Goal: Task Accomplishment & Management: Use online tool/utility

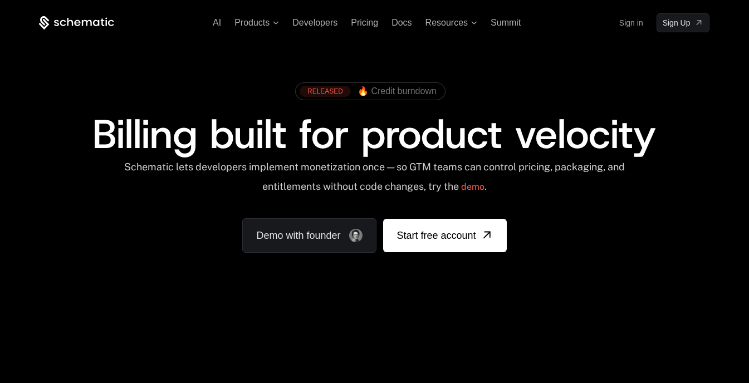
click at [632, 30] on link "Sign in" at bounding box center [631, 23] width 24 height 18
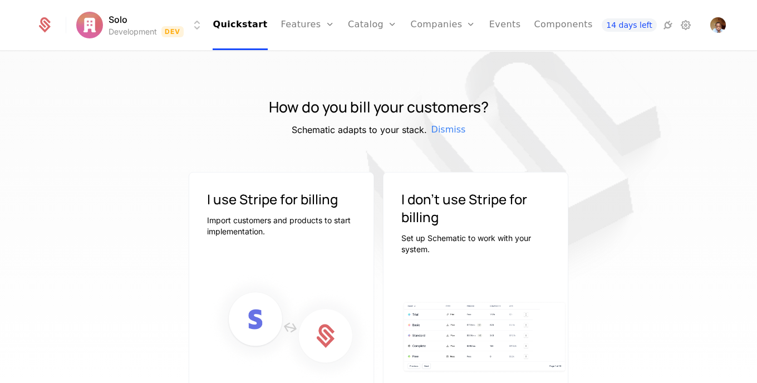
click at [261, 329] on img at bounding box center [290, 328] width 167 height 113
click at [344, 183] on div "I use Stripe for billing Import customers and products to start implementation." at bounding box center [281, 208] width 184 height 71
click at [294, 230] on p "Import customers and products to start implementation." at bounding box center [281, 226] width 149 height 22
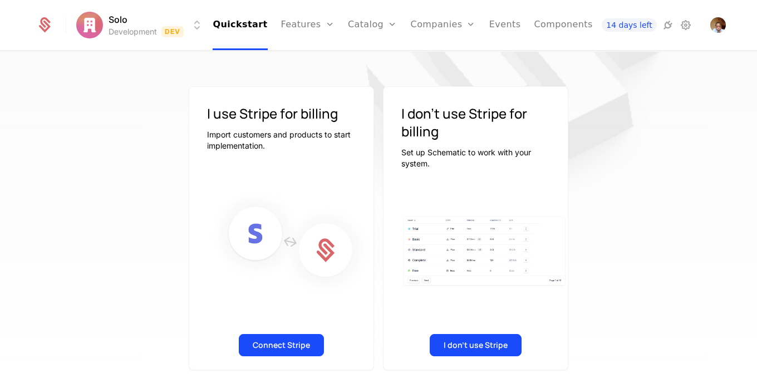
scroll to position [101, 0]
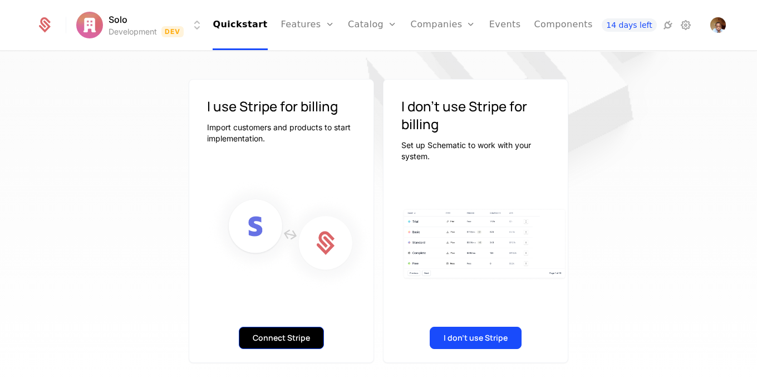
click at [277, 331] on button "Connect Stripe" at bounding box center [281, 338] width 85 height 22
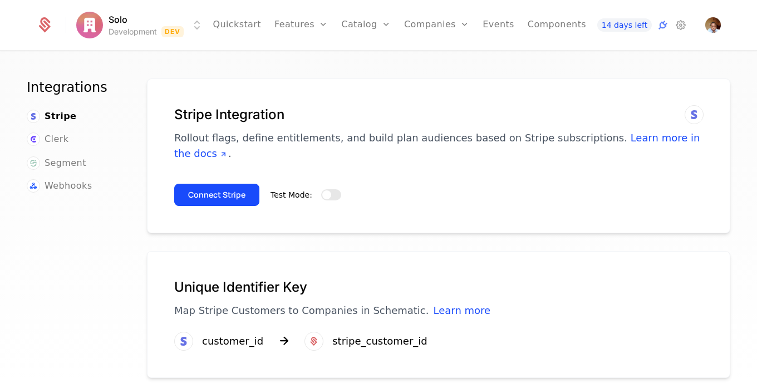
click at [333, 189] on button "Test Mode:" at bounding box center [331, 194] width 20 height 11
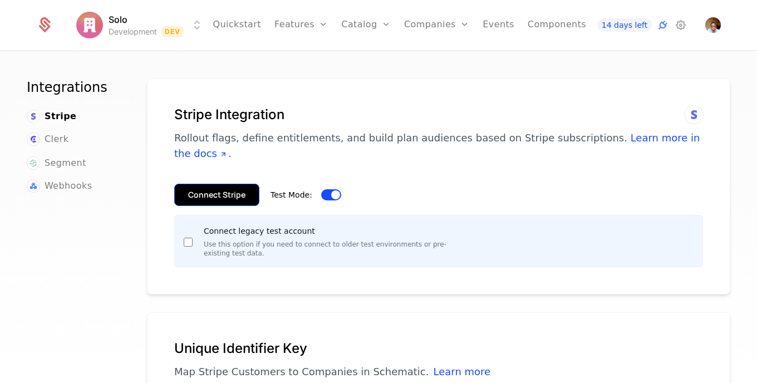
click at [222, 184] on button "Connect Stripe" at bounding box center [216, 195] width 85 height 22
click at [224, 184] on button "Connect Stripe" at bounding box center [216, 195] width 85 height 22
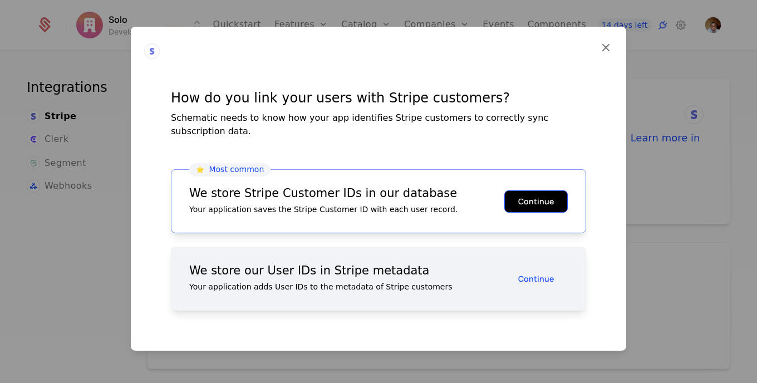
click at [542, 190] on button "Continue" at bounding box center [536, 201] width 63 height 22
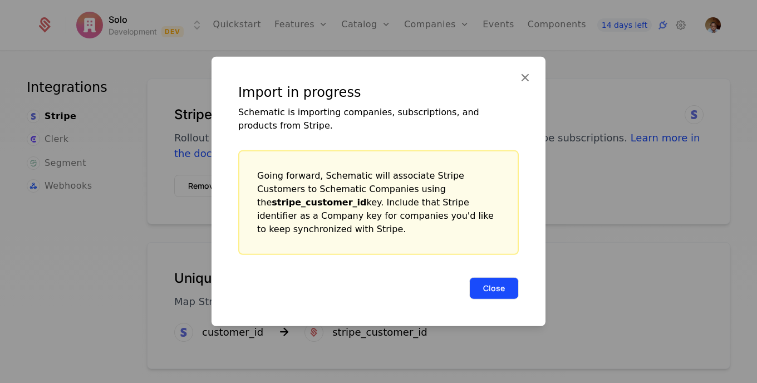
click at [483, 277] on button "Close" at bounding box center [494, 288] width 50 height 22
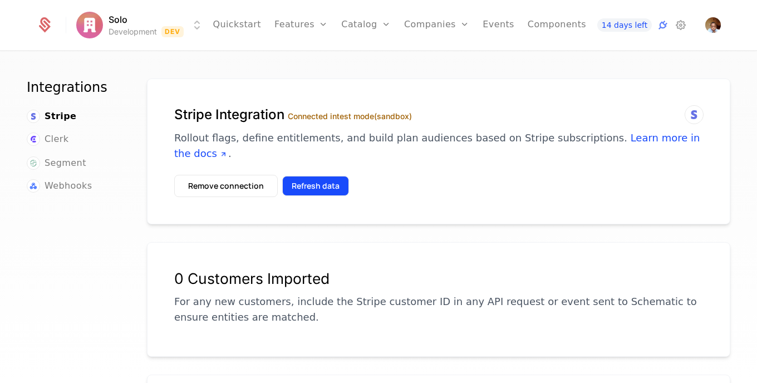
click at [326, 176] on button "Refresh data" at bounding box center [315, 186] width 67 height 20
click at [301, 176] on button "Refresh data" at bounding box center [315, 186] width 67 height 20
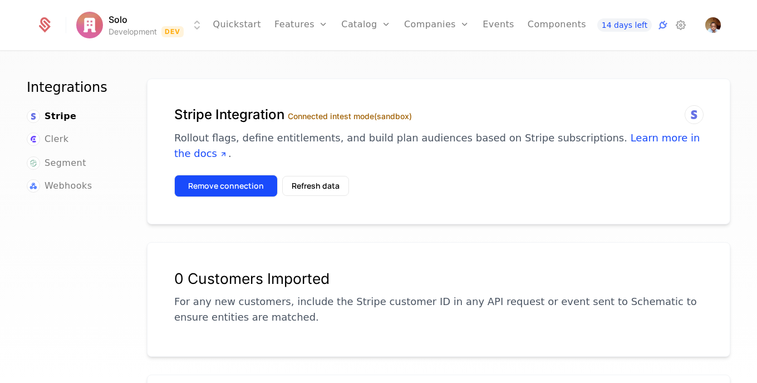
click at [233, 177] on button "Remove connection" at bounding box center [226, 186] width 104 height 22
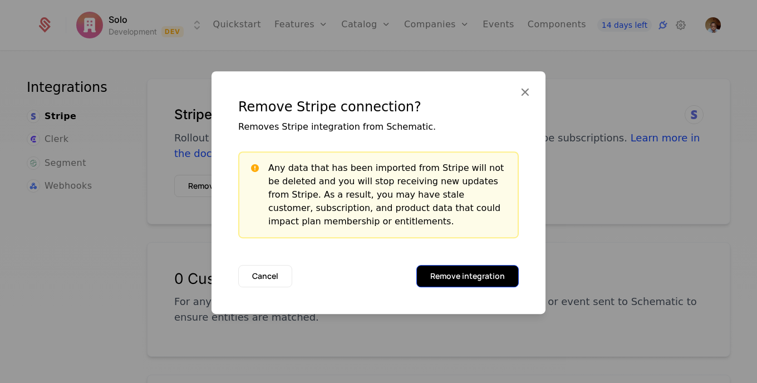
click at [486, 278] on button "Remove integration" at bounding box center [468, 276] width 102 height 22
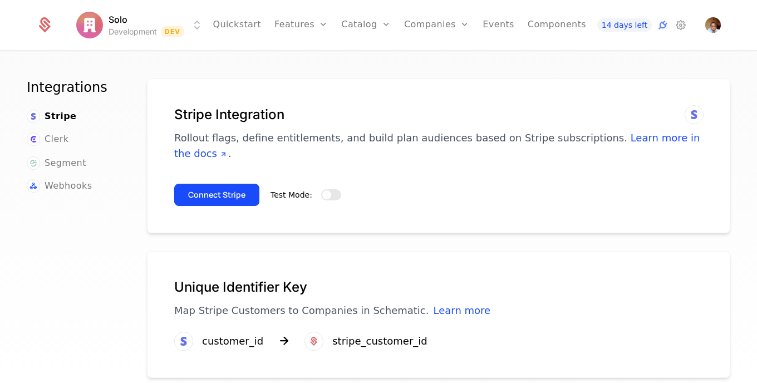
click at [335, 189] on button "Test Mode:" at bounding box center [331, 194] width 20 height 11
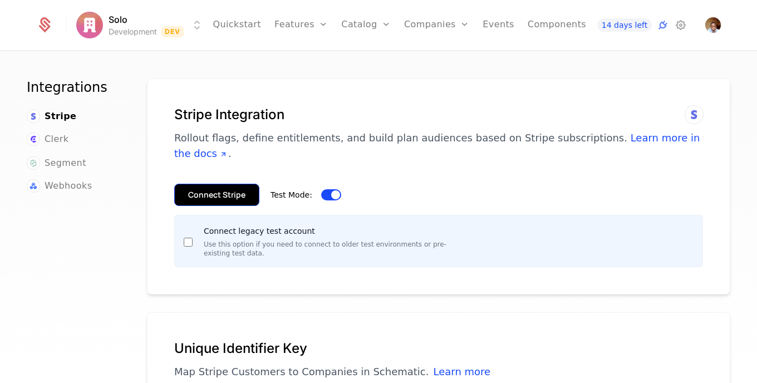
click at [217, 184] on button "Connect Stripe" at bounding box center [216, 195] width 85 height 22
click at [239, 184] on button "Connect Stripe" at bounding box center [216, 195] width 85 height 22
click at [213, 184] on button "Connect Stripe" at bounding box center [216, 195] width 85 height 22
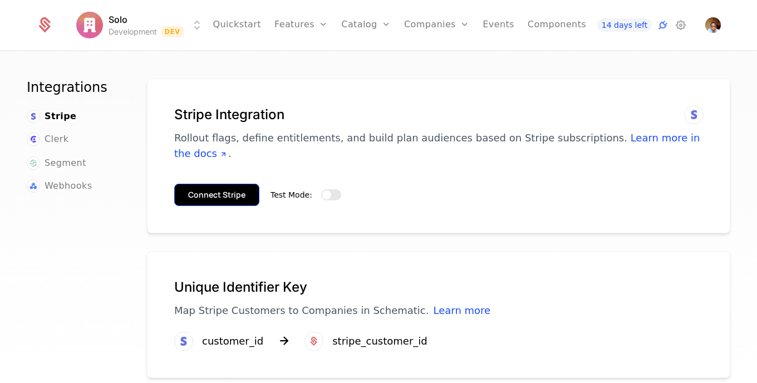
click at [229, 184] on button "Connect Stripe" at bounding box center [216, 195] width 85 height 22
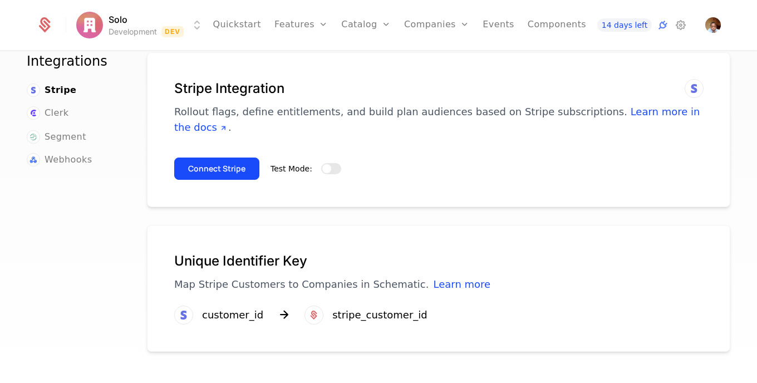
click at [333, 163] on button "Test Mode:" at bounding box center [331, 168] width 20 height 11
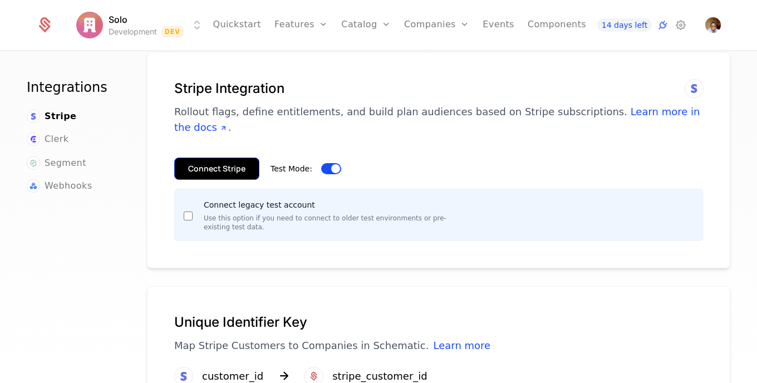
click at [236, 158] on button "Connect Stripe" at bounding box center [216, 169] width 85 height 22
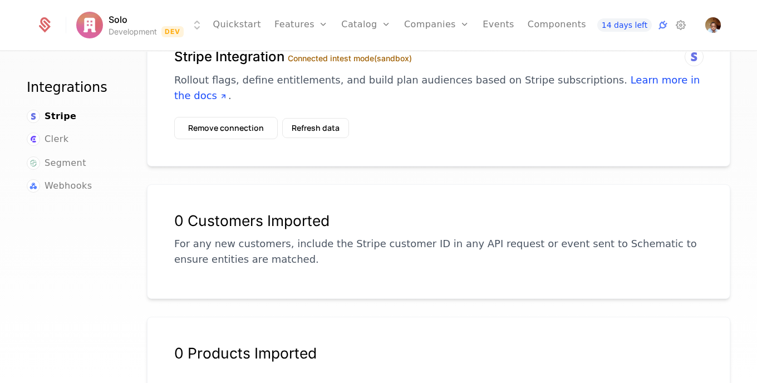
scroll to position [57, 0]
click at [203, 25] on html "Solo Development Dev Quickstart Features Features Flags Catalog Plans Add Ons C…" at bounding box center [378, 191] width 757 height 383
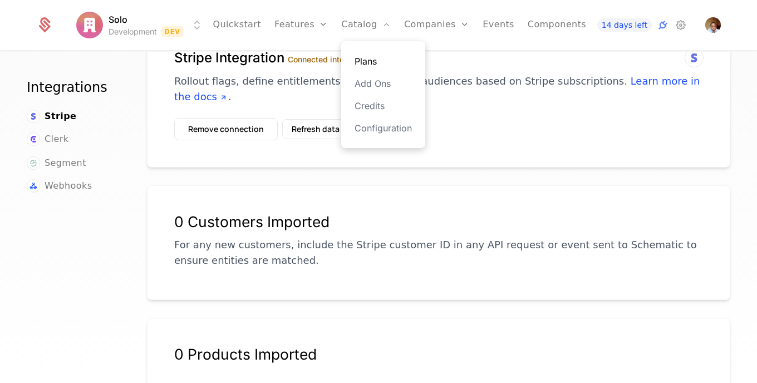
click at [363, 58] on link "Plans" at bounding box center [383, 61] width 57 height 13
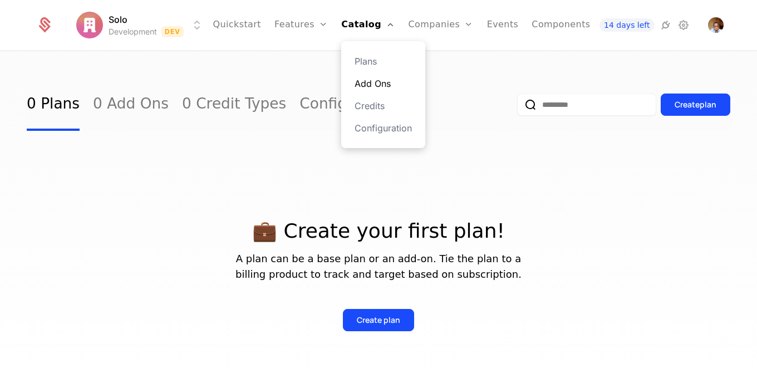
click at [360, 87] on link "Add Ons" at bounding box center [383, 83] width 57 height 13
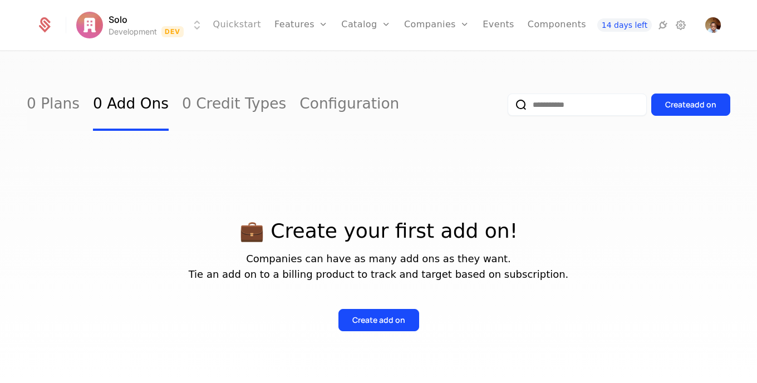
click at [252, 25] on link "Quickstart" at bounding box center [237, 25] width 48 height 50
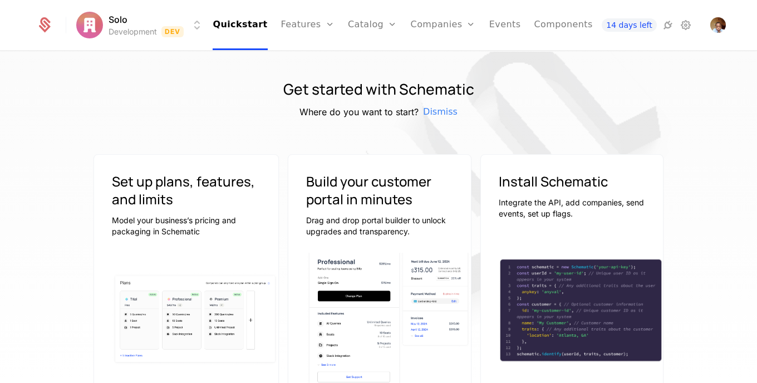
click at [117, 22] on html "Solo Development Dev Quickstart Features Features Flags Catalog Plans Add Ons C…" at bounding box center [378, 191] width 757 height 383
click at [332, 52] on html "Solo Development Dev Quickstart Features Features Flags Catalog Plans Add Ons C…" at bounding box center [378, 191] width 757 height 383
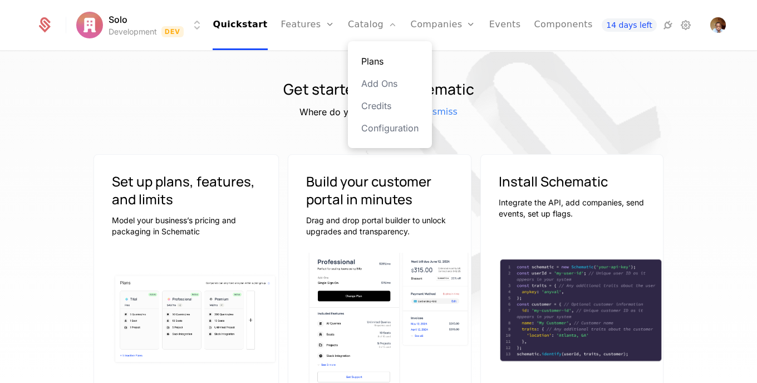
click at [365, 63] on link "Plans" at bounding box center [389, 61] width 57 height 13
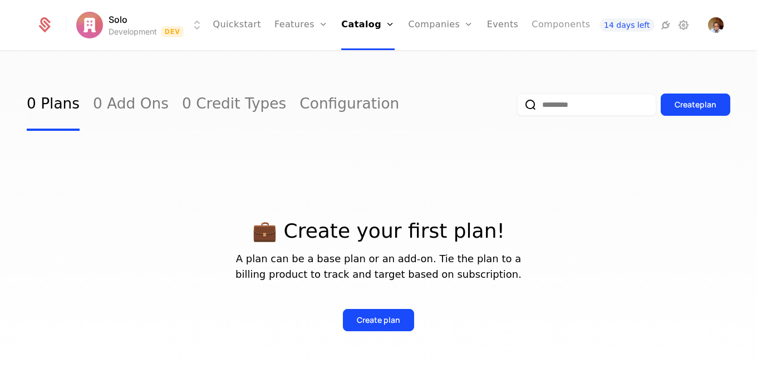
click at [562, 29] on link "Components" at bounding box center [561, 25] width 58 height 50
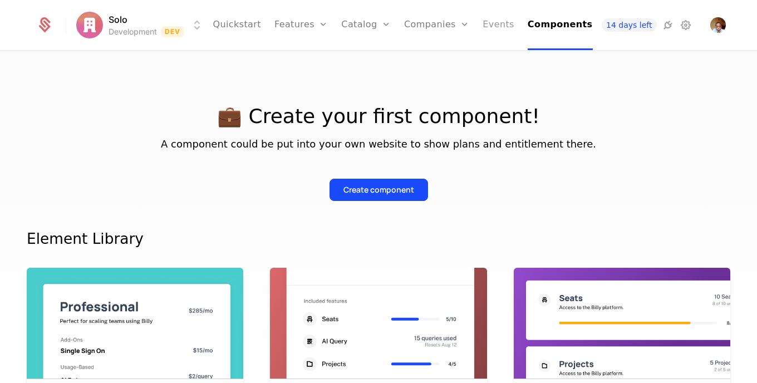
click at [489, 19] on link "Events" at bounding box center [499, 25] width 32 height 50
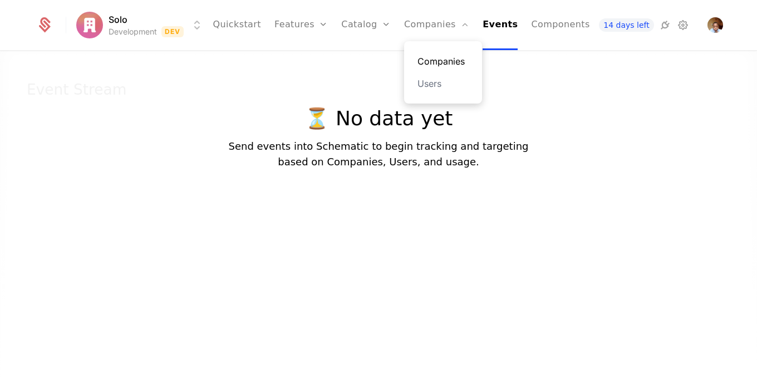
click at [430, 59] on link "Companies" at bounding box center [443, 61] width 51 height 13
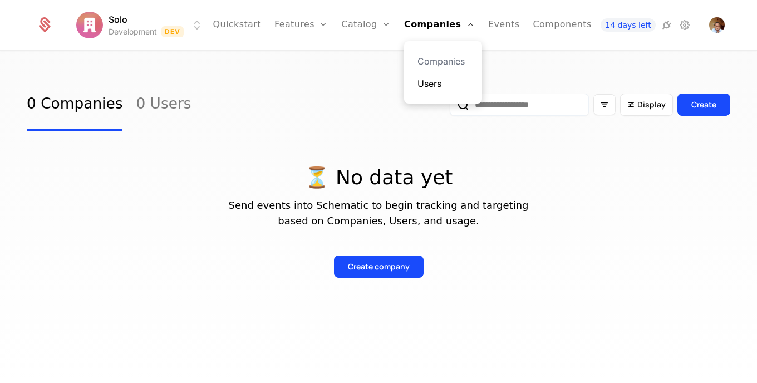
click at [432, 87] on link "Users" at bounding box center [443, 83] width 51 height 13
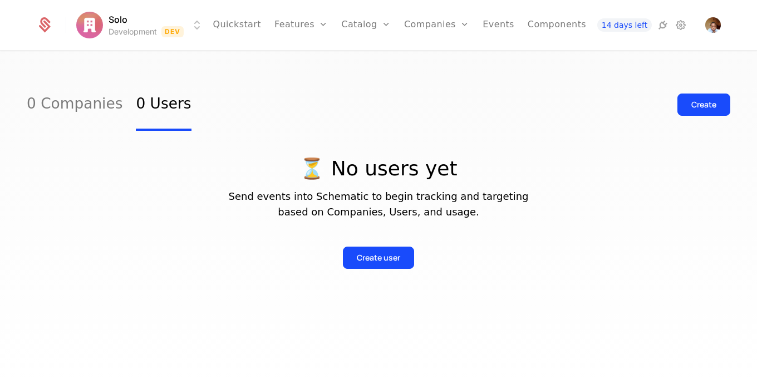
click at [360, 65] on div "0 Companies 0 Users Create ⏳ No users yet Send events into Schematic to begin t…" at bounding box center [378, 221] width 757 height 338
click at [359, 128] on link "Configuration" at bounding box center [383, 127] width 57 height 13
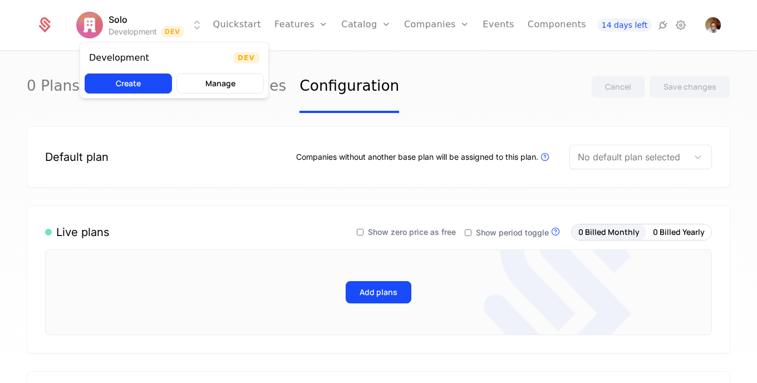
click at [199, 20] on html "Solo Development Dev Quickstart Features Features Flags Catalog Plans Add Ons C…" at bounding box center [378, 191] width 757 height 383
click at [313, 25] on html "Solo Development Dev Quickstart Features Features Flags Catalog Plans Add Ons C…" at bounding box center [378, 191] width 757 height 383
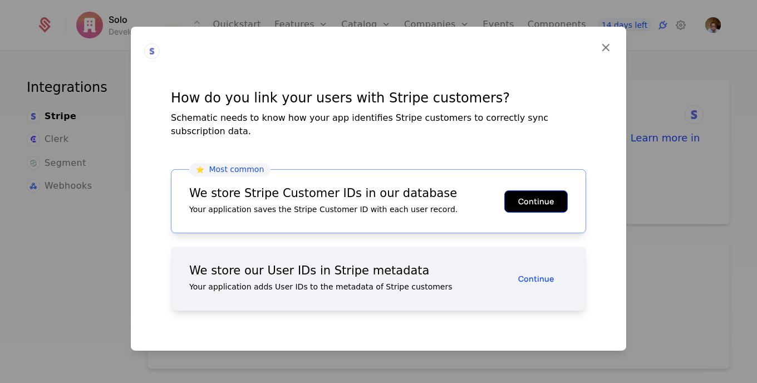
click at [531, 190] on button "Continue" at bounding box center [536, 201] width 63 height 22
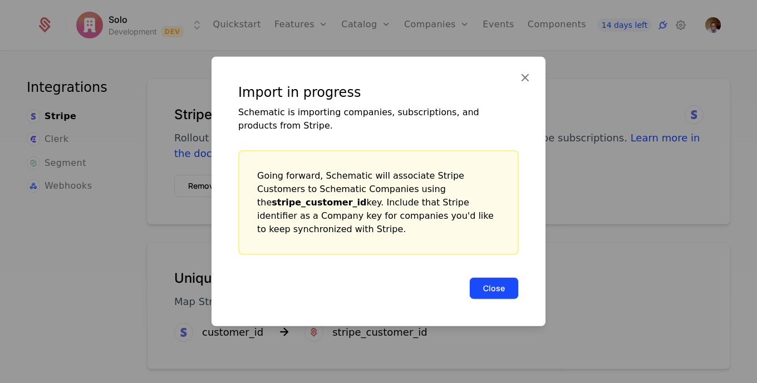
click at [493, 290] on button "Close" at bounding box center [494, 288] width 50 height 22
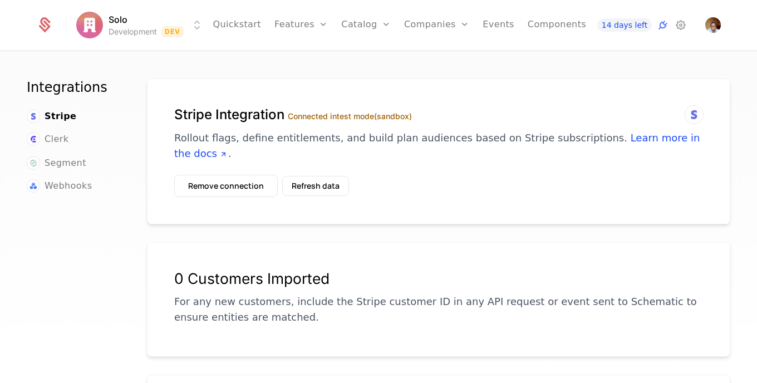
click at [309, 75] on div "Integrations Stripe Clerk Segment Webhooks Stripe Integration Connected in test…" at bounding box center [378, 221] width 757 height 338
click at [322, 176] on button "Refresh data" at bounding box center [315, 186] width 67 height 20
click at [416, 38] on link "Companies" at bounding box center [436, 25] width 65 height 50
click at [60, 114] on span "Stripe" at bounding box center [61, 116] width 32 height 13
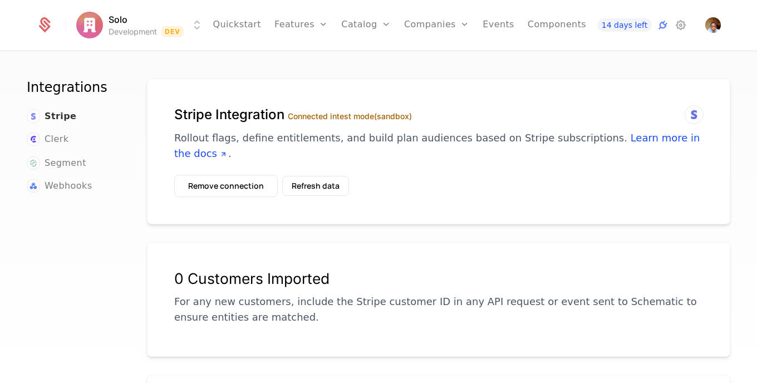
click at [60, 114] on span "Stripe" at bounding box center [61, 116] width 32 height 13
click at [59, 142] on span "Clerk" at bounding box center [57, 139] width 24 height 13
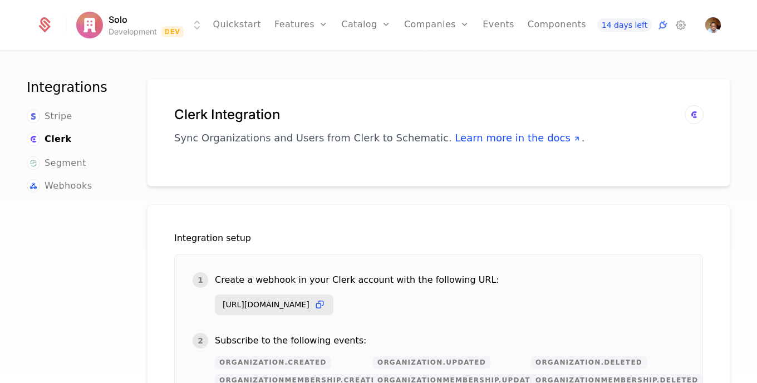
click at [712, 33] on div "Solo Development Dev Quickstart Features Features Flags Catalog Plans Add Ons C…" at bounding box center [378, 25] width 685 height 50
click at [712, 28] on img "Open user button" at bounding box center [714, 25] width 16 height 16
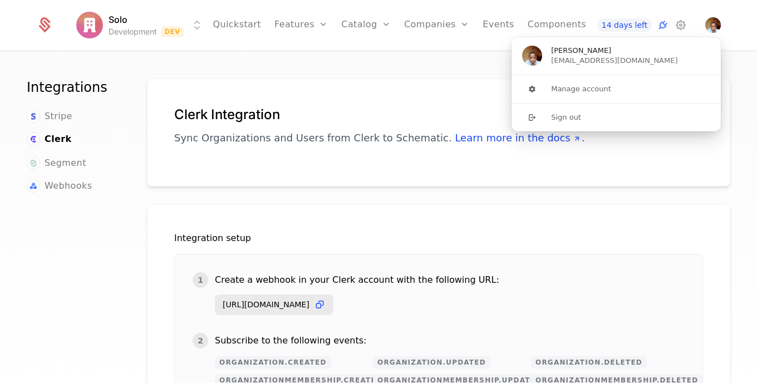
click at [364, 97] on div "Clerk Integration Sync Organizations and Users from Clerk to Schematic. Learn m…" at bounding box center [439, 133] width 584 height 108
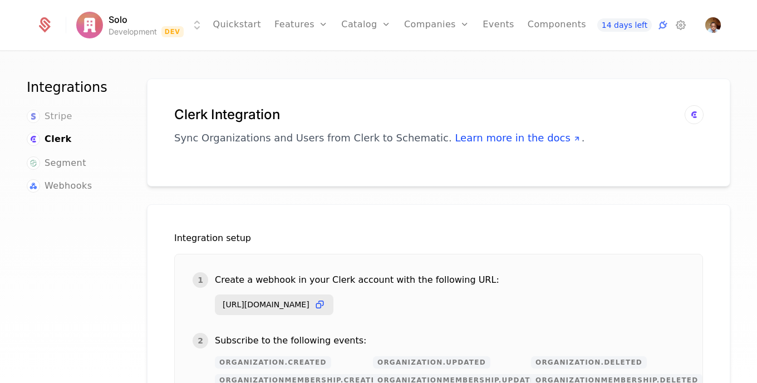
click at [50, 120] on span "Stripe" at bounding box center [59, 116] width 28 height 13
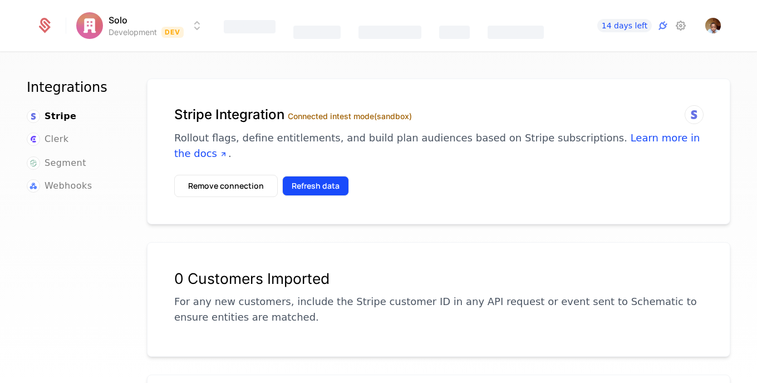
click at [334, 176] on button "Refresh data" at bounding box center [315, 186] width 67 height 20
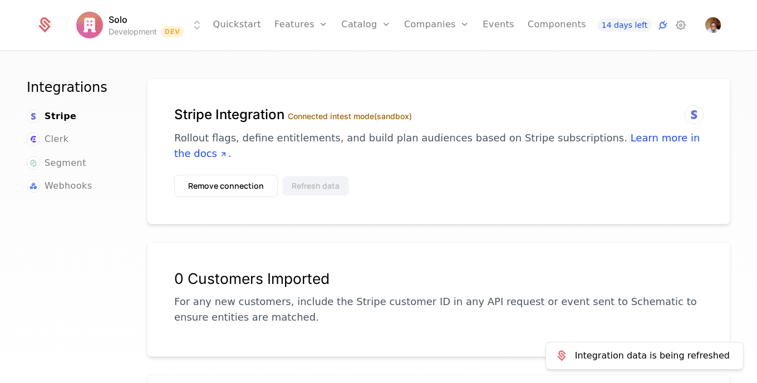
scroll to position [218, 0]
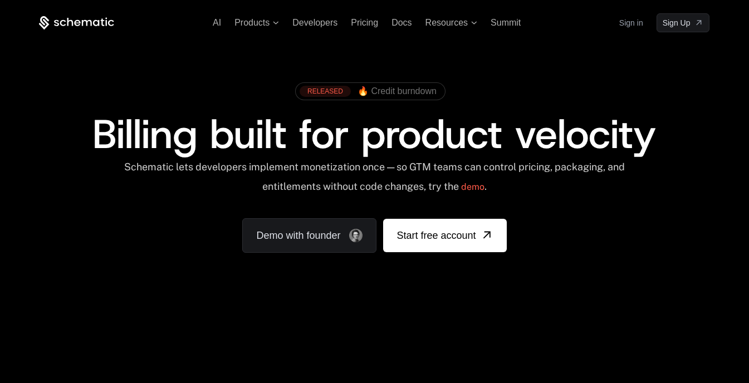
click at [638, 25] on link "Sign in" at bounding box center [631, 23] width 24 height 18
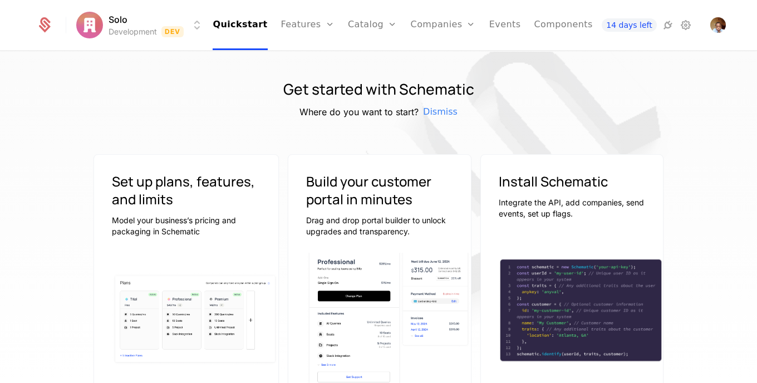
click at [200, 23] on html "Solo Development Dev Quickstart Features Features Flags Catalog Plans Add Ons C…" at bounding box center [378, 191] width 757 height 383
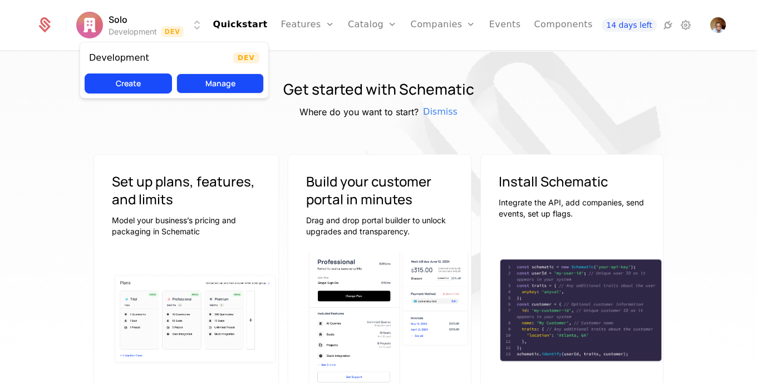
click at [207, 80] on button "Manage" at bounding box center [220, 84] width 87 height 20
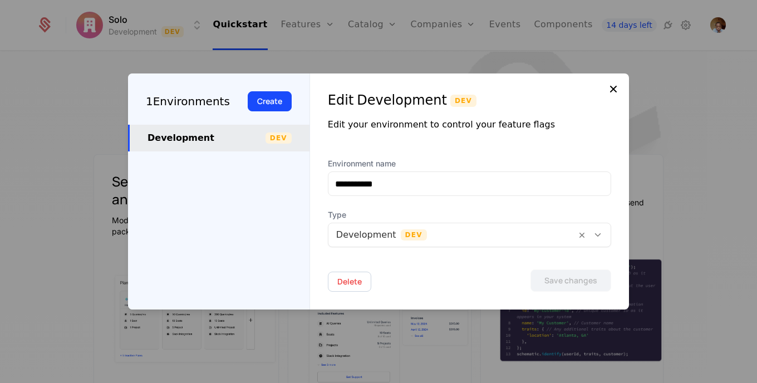
click at [615, 92] on icon at bounding box center [613, 88] width 13 height 13
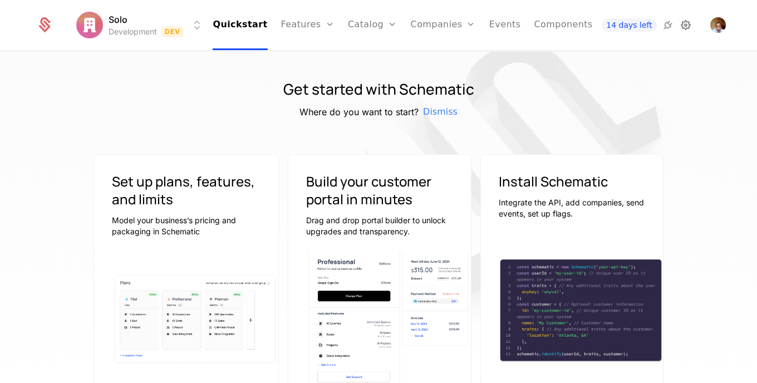
click at [682, 25] on icon at bounding box center [685, 24] width 13 height 13
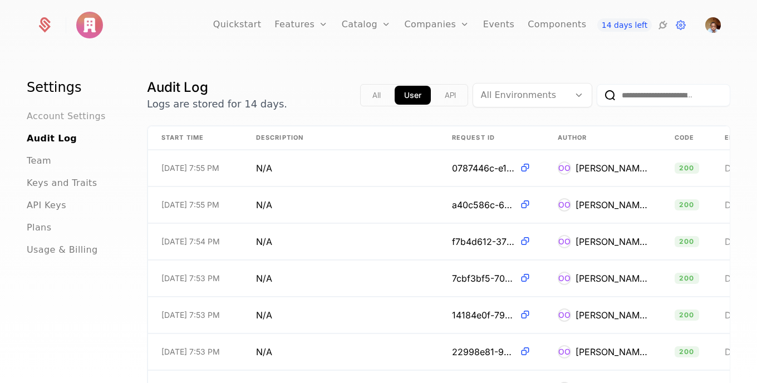
click at [94, 117] on span "Account Settings" at bounding box center [66, 116] width 79 height 13
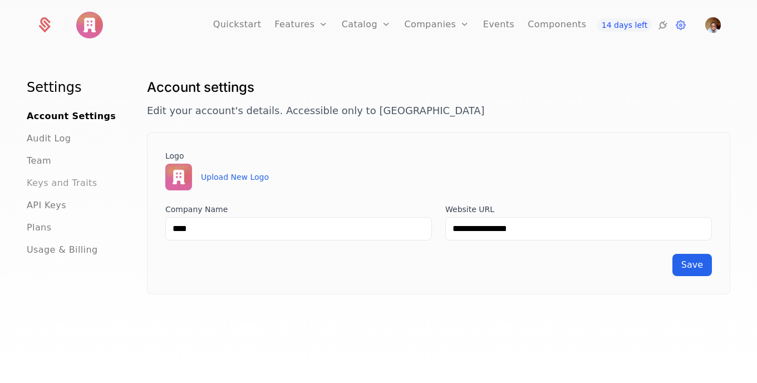
click at [82, 186] on span "Keys and Traits" at bounding box center [62, 183] width 70 height 13
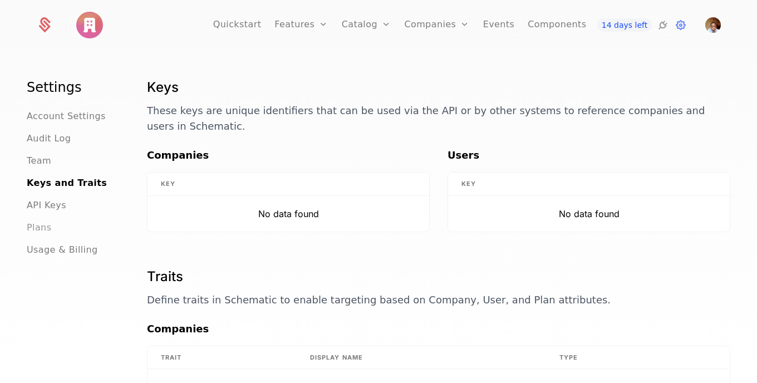
click at [41, 226] on span "Plans" at bounding box center [39, 227] width 25 height 13
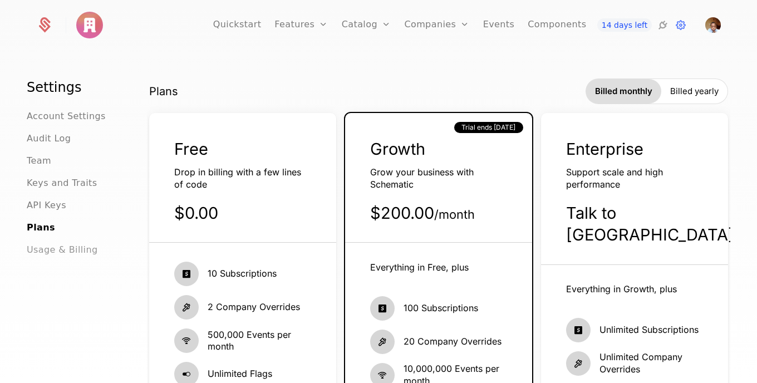
click at [51, 252] on span "Usage & Billing" at bounding box center [62, 249] width 71 height 13
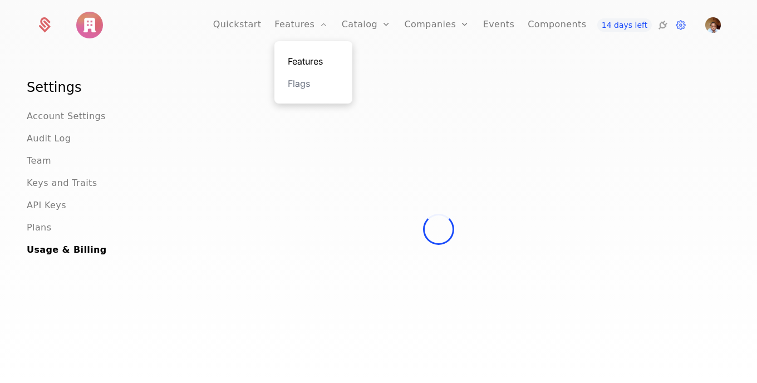
click at [314, 63] on link "Features" at bounding box center [313, 61] width 51 height 13
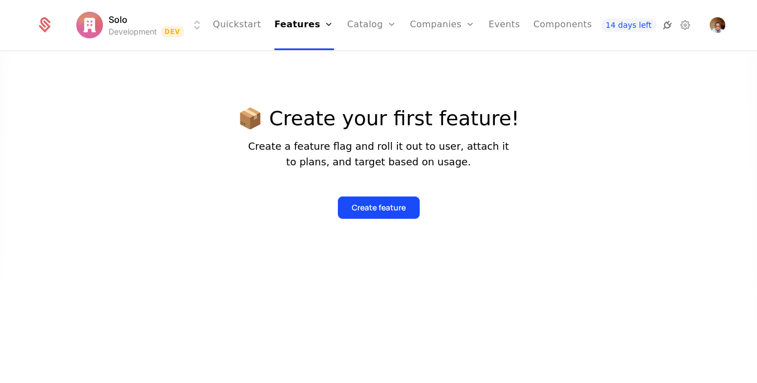
click at [663, 26] on icon at bounding box center [667, 24] width 13 height 13
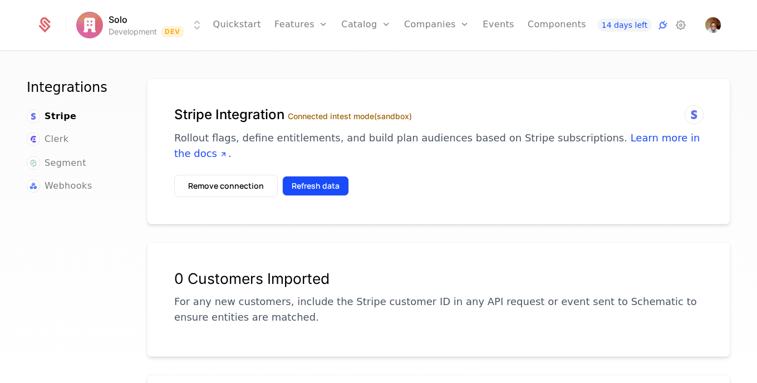
click at [330, 176] on button "Refresh data" at bounding box center [315, 186] width 67 height 20
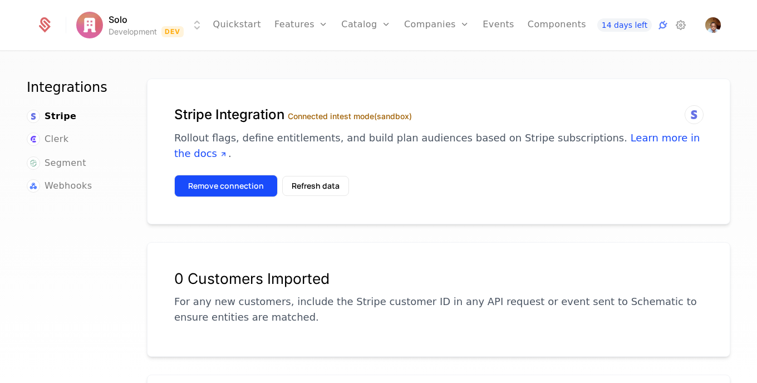
click at [262, 175] on button "Remove connection" at bounding box center [226, 186] width 104 height 22
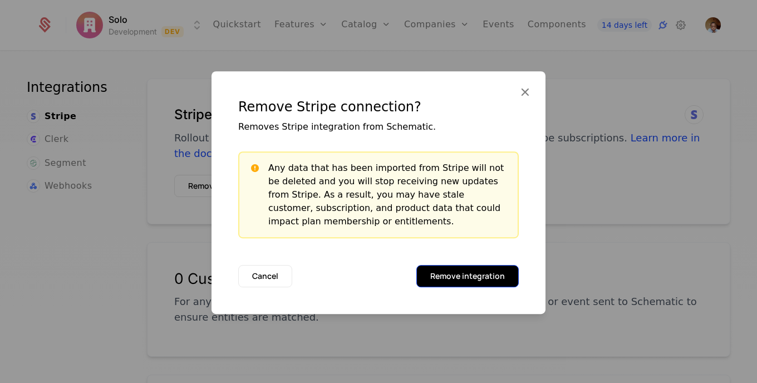
click at [480, 267] on button "Remove integration" at bounding box center [468, 276] width 102 height 22
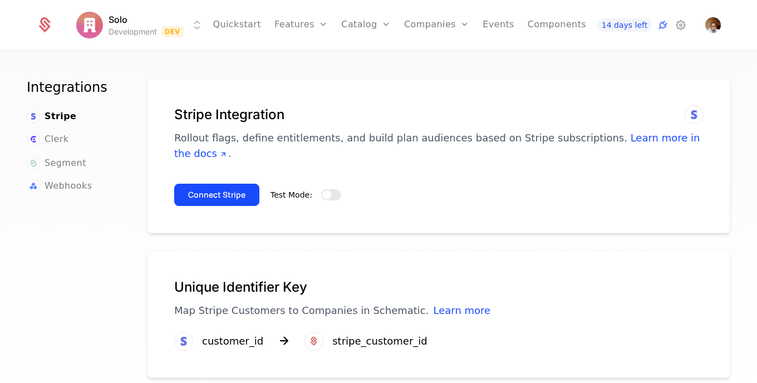
click at [334, 189] on button "Test Mode:" at bounding box center [331, 194] width 20 height 11
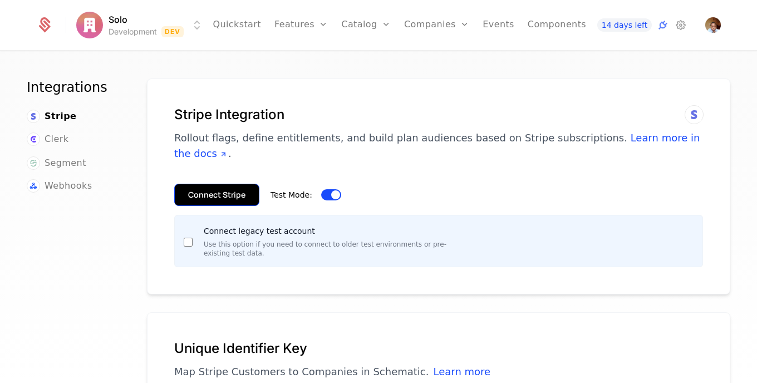
click at [237, 184] on button "Connect Stripe" at bounding box center [216, 195] width 85 height 22
